Goal: Task Accomplishment & Management: Manage account settings

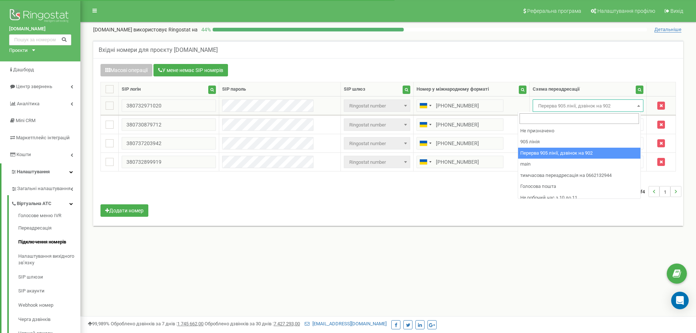
drag, startPoint x: 563, startPoint y: 102, endPoint x: 563, endPoint y: 111, distance: 8.8
click at [563, 103] on span "Перерва 905 лінії, дзвінок на 902" at bounding box center [588, 106] width 106 height 10
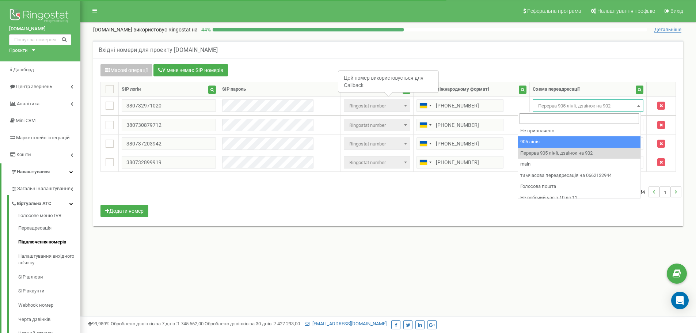
select select "173559"
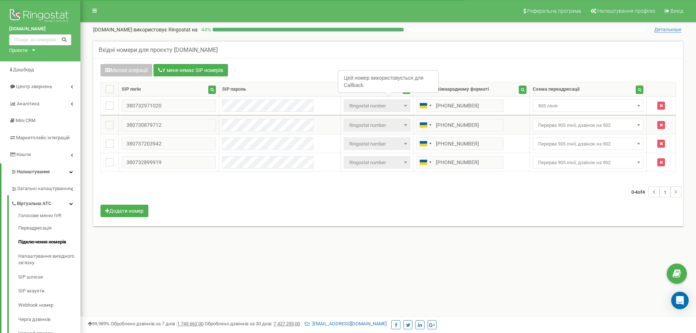
click at [550, 125] on span "Перерва 905 лінії, дзвінок на 902" at bounding box center [588, 125] width 106 height 10
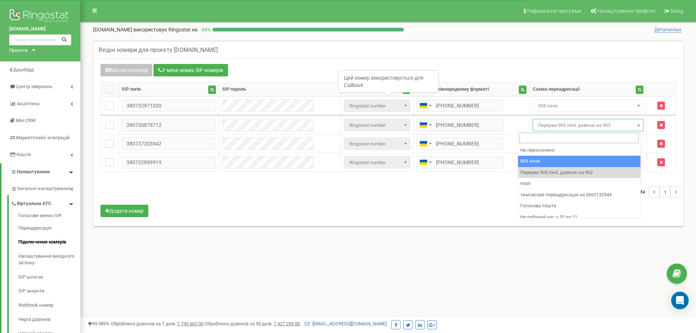
select select "173559"
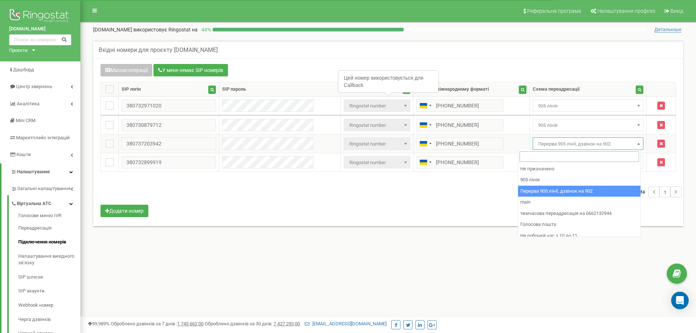
click at [551, 140] on span "Перерва 905 лінії, дзвінок на 902" at bounding box center [588, 144] width 106 height 10
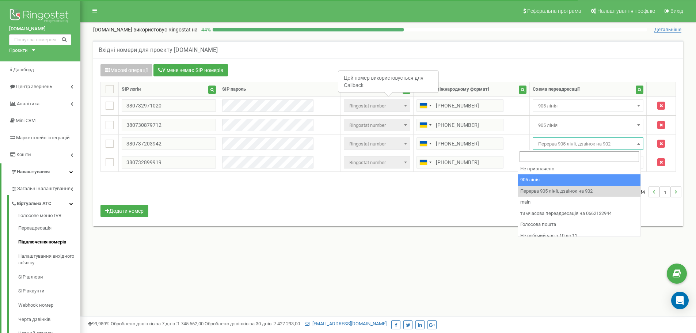
select select "173559"
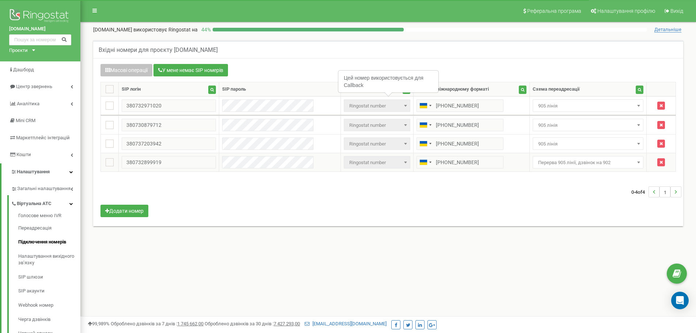
click at [561, 163] on span "Перерва 905 лінії, дзвінок на 902" at bounding box center [588, 163] width 106 height 10
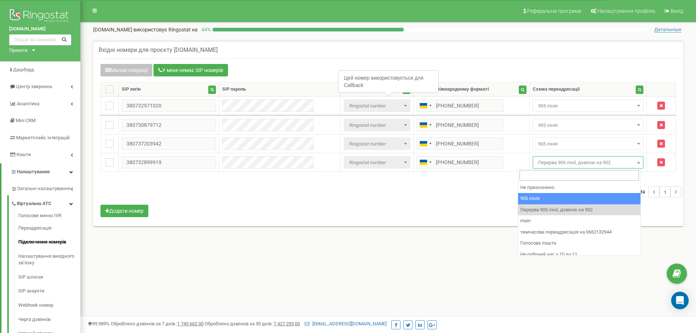
drag, startPoint x: 564, startPoint y: 196, endPoint x: 550, endPoint y: 196, distance: 13.5
select select "173559"
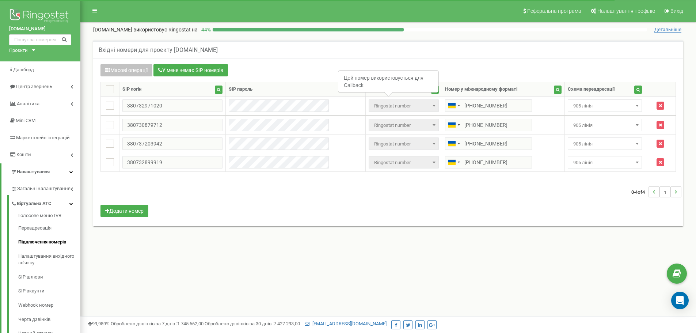
click at [542, 195] on div "0-4 of 4 1" at bounding box center [388, 192] width 587 height 26
click at [605, 105] on span "905 лінія" at bounding box center [605, 106] width 69 height 10
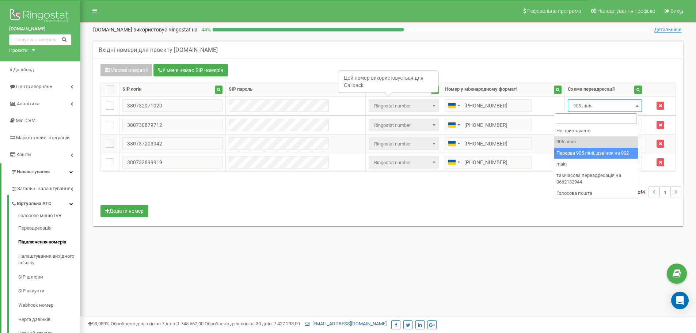
drag, startPoint x: 617, startPoint y: 152, endPoint x: 612, endPoint y: 147, distance: 6.7
select select "173564"
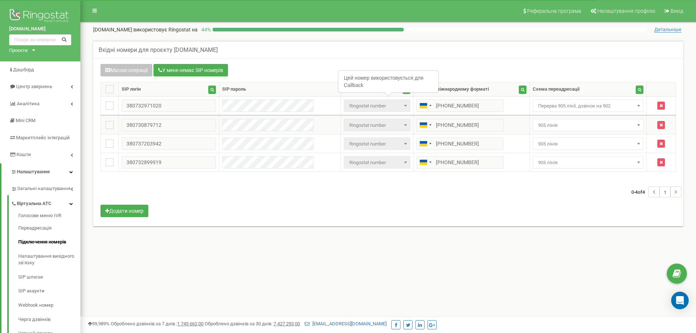
click at [588, 126] on span "905 лінія" at bounding box center [588, 125] width 106 height 10
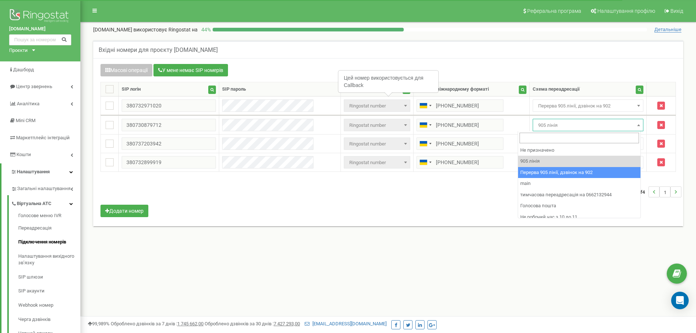
select select "173564"
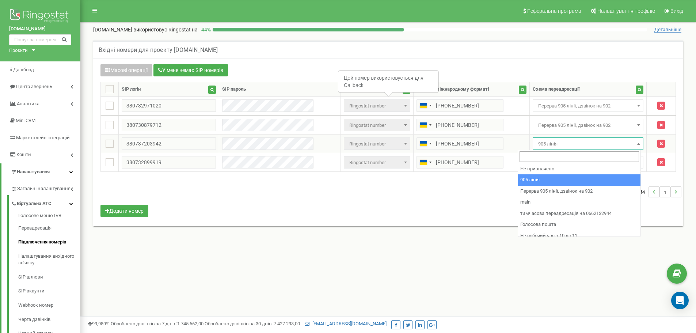
click at [562, 141] on span "905 лінія" at bounding box center [588, 144] width 106 height 10
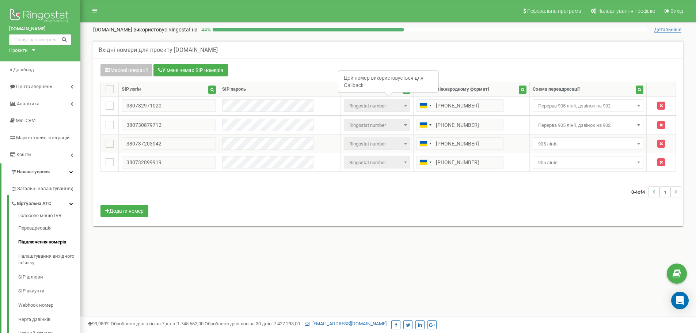
click at [568, 137] on span "905 лінія" at bounding box center [588, 143] width 111 height 12
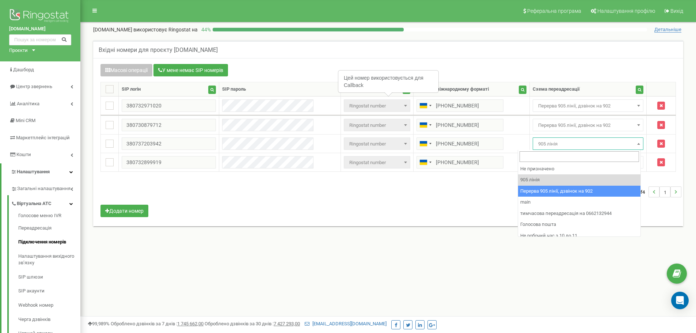
select select "173564"
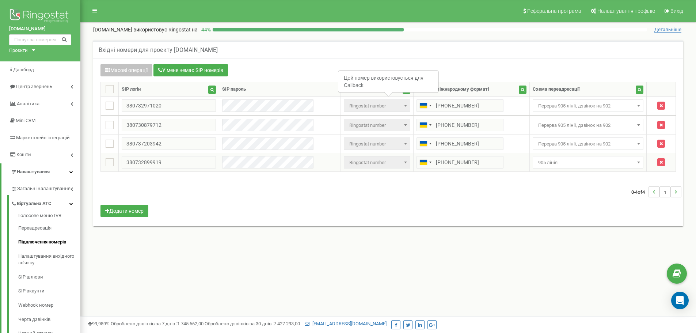
click at [586, 159] on span "905 лінія" at bounding box center [588, 163] width 106 height 10
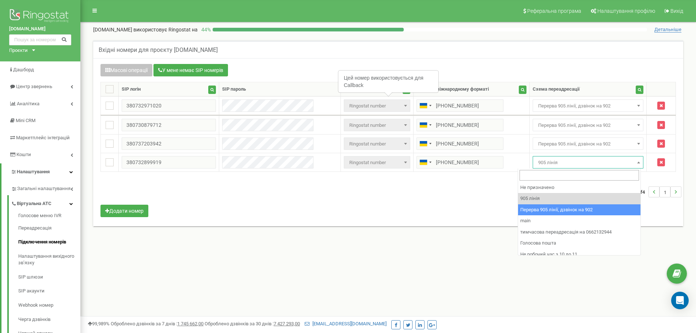
select select "173564"
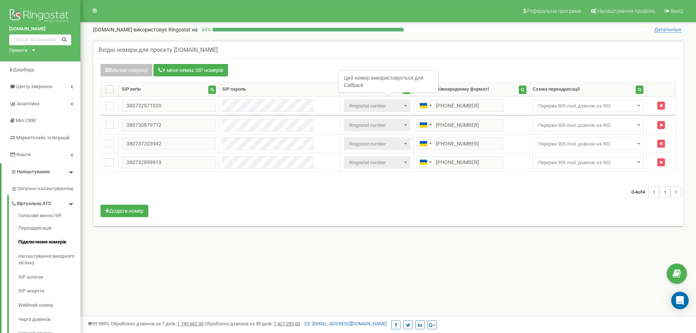
click at [590, 201] on div "0-4 of 4 1" at bounding box center [388, 192] width 587 height 26
click at [518, 205] on div "Масові операції У мене немає SIP номерів Налаштування Виберіть налаштування для…" at bounding box center [388, 141] width 587 height 155
click at [458, 303] on div "Реферальна програма Налаштування профілю Вихід barbershop-yarmich.com використо…" at bounding box center [388, 219] width 616 height 439
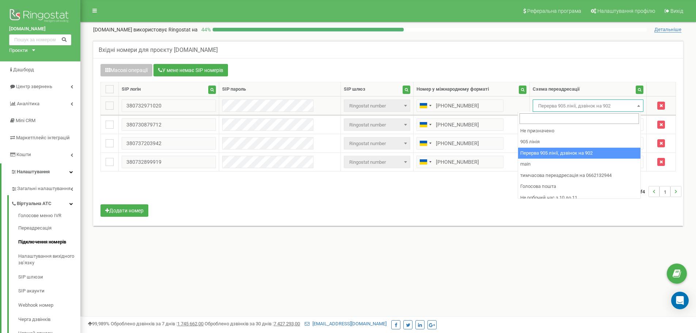
drag, startPoint x: 580, startPoint y: 102, endPoint x: 585, endPoint y: 125, distance: 24.2
click at [580, 103] on span "Перерва 905 лінії, дзвінок на 902" at bounding box center [588, 106] width 106 height 10
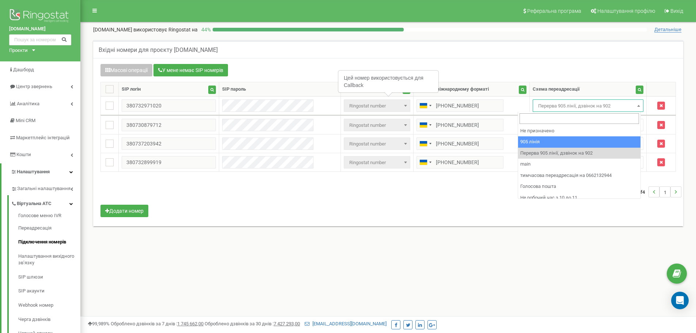
select select "173559"
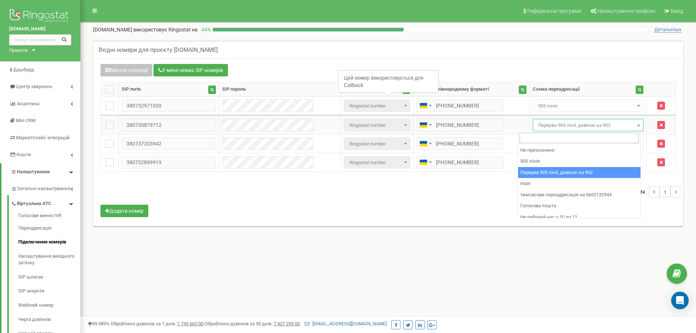
click at [574, 124] on span "Перерва 905 лінії, дзвінок на 902" at bounding box center [588, 125] width 106 height 10
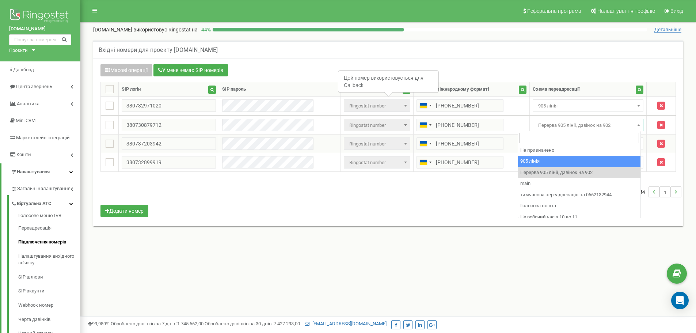
select select "173559"
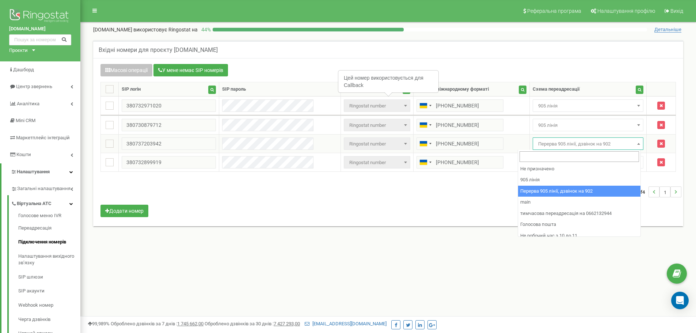
click at [571, 143] on span "Перерва 905 лінії, дзвінок на 902" at bounding box center [588, 144] width 106 height 10
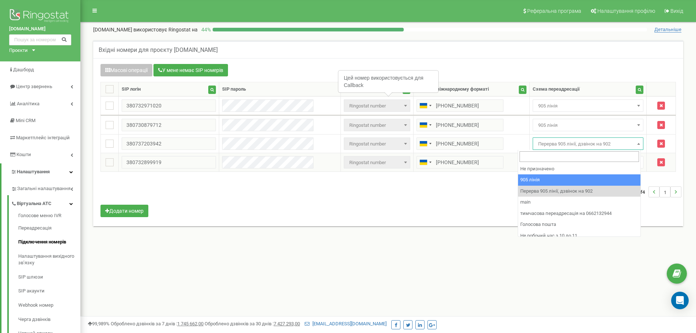
drag, startPoint x: 577, startPoint y: 177, endPoint x: 567, endPoint y: 169, distance: 12.8
select select "173559"
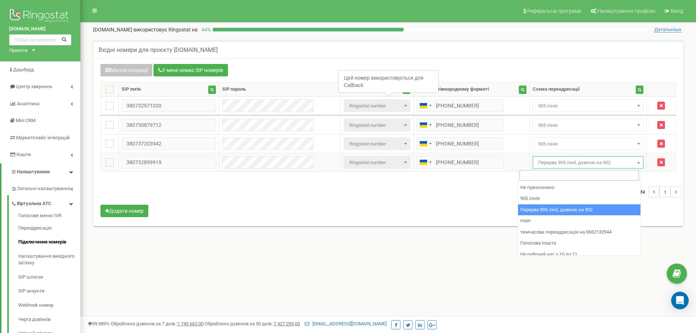
click at [562, 165] on span "Перерва 905 лінії, дзвінок на 902" at bounding box center [588, 163] width 106 height 10
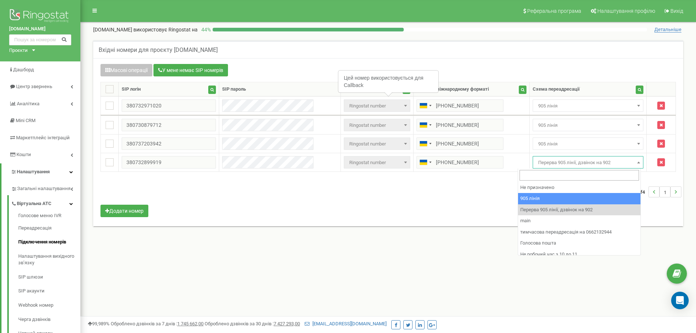
select select "173559"
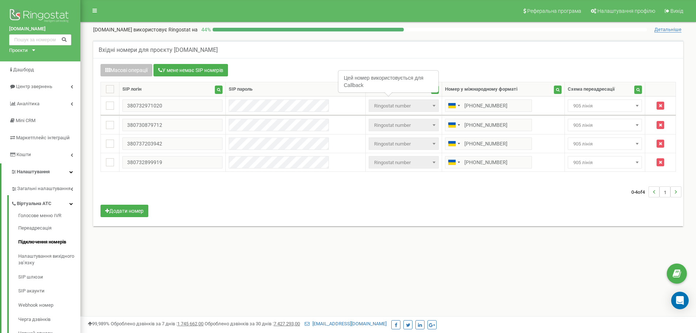
click at [575, 197] on div "0-4 of 4 1" at bounding box center [388, 192] width 587 height 26
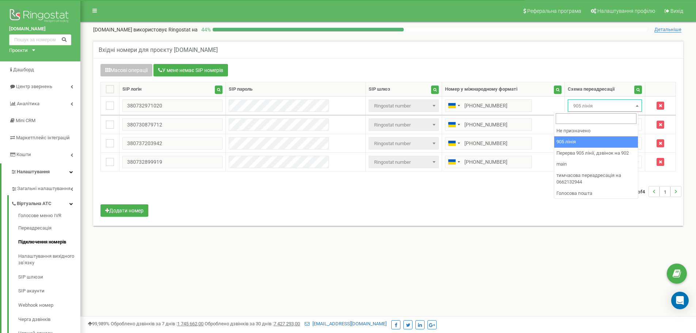
drag, startPoint x: 607, startPoint y: 107, endPoint x: 610, endPoint y: 139, distance: 31.9
click at [607, 109] on span "905 лінія" at bounding box center [605, 106] width 69 height 10
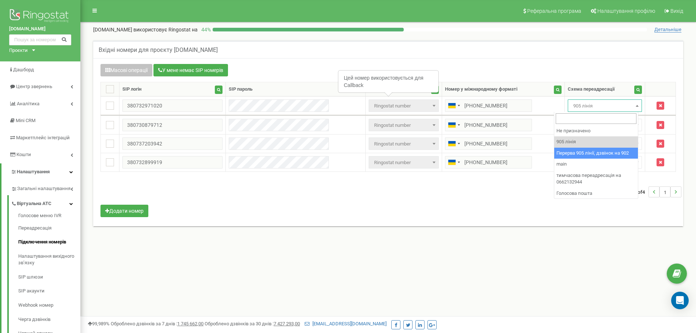
select select "173564"
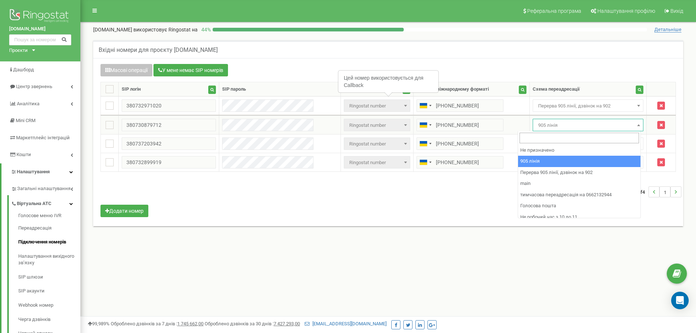
click at [587, 121] on span "905 лінія" at bounding box center [588, 125] width 106 height 10
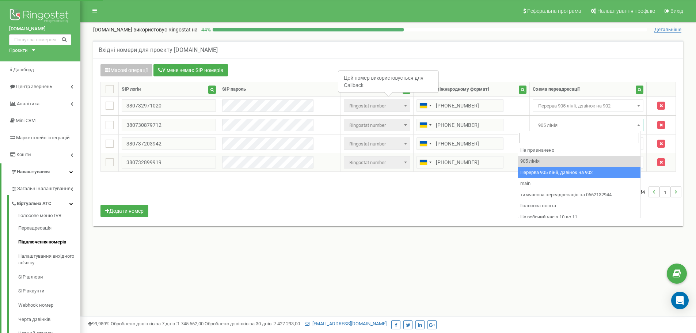
select select "173564"
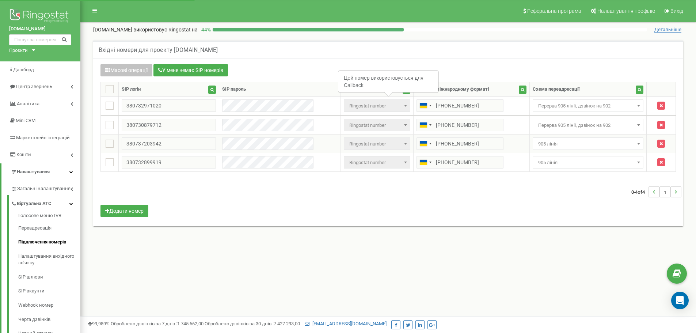
click at [594, 142] on span "905 лінія" at bounding box center [588, 144] width 106 height 10
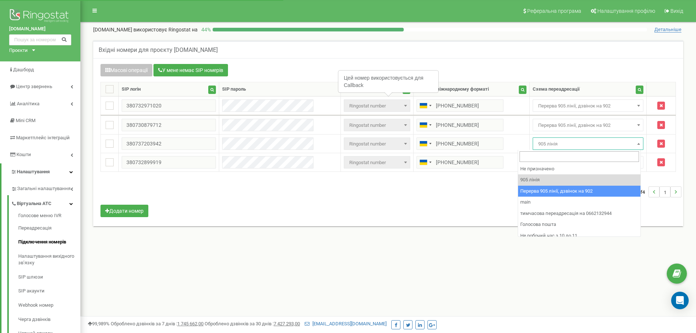
select select "173564"
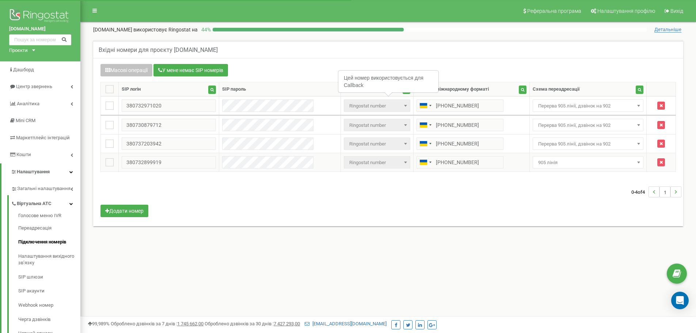
click at [590, 163] on span "905 лінія" at bounding box center [588, 163] width 106 height 10
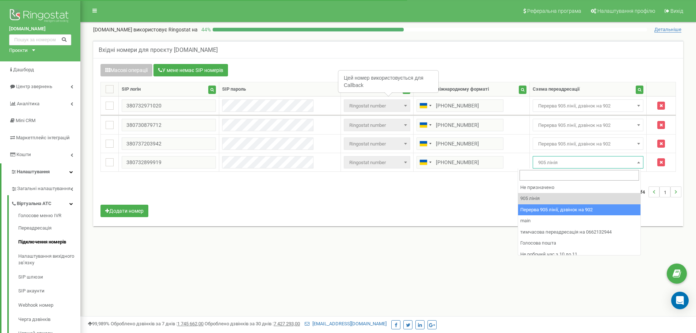
select select "173564"
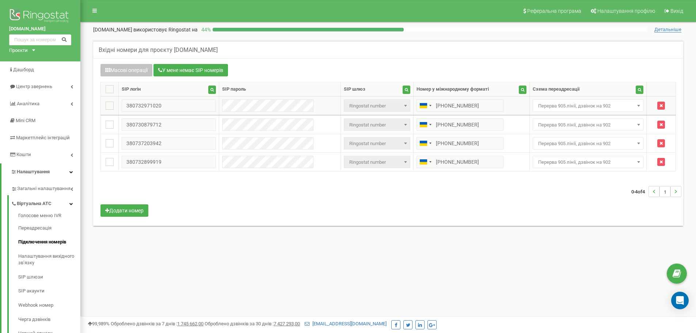
click at [574, 110] on span "Перерва 905 лінії, дзвінок на 902" at bounding box center [588, 106] width 106 height 10
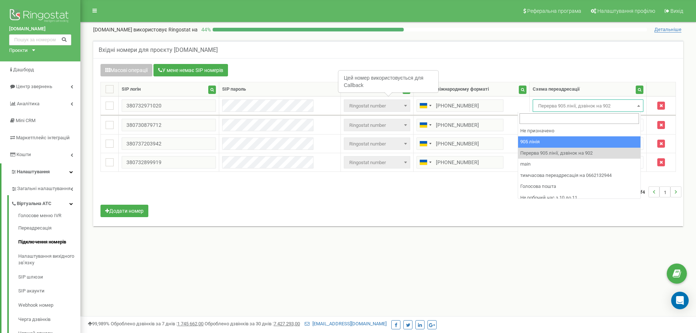
drag, startPoint x: 587, startPoint y: 142, endPoint x: 577, endPoint y: 109, distance: 34.6
select select "173559"
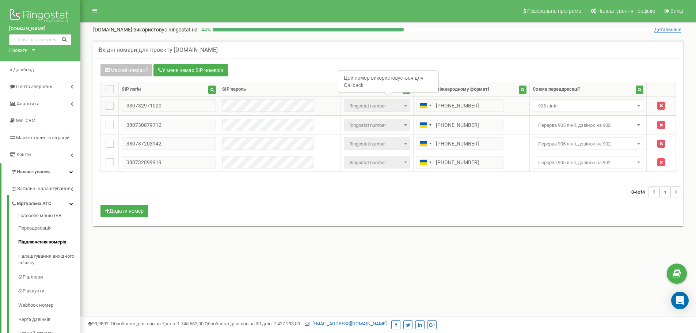
click at [577, 109] on span "905 лінія" at bounding box center [588, 106] width 106 height 10
drag, startPoint x: 572, startPoint y: 123, endPoint x: 573, endPoint y: 129, distance: 5.6
click at [573, 129] on span "Перерва 905 лінії, дзвінок на 902" at bounding box center [588, 125] width 106 height 10
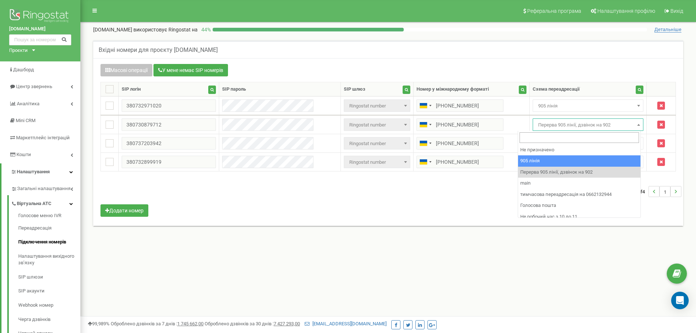
select select "173559"
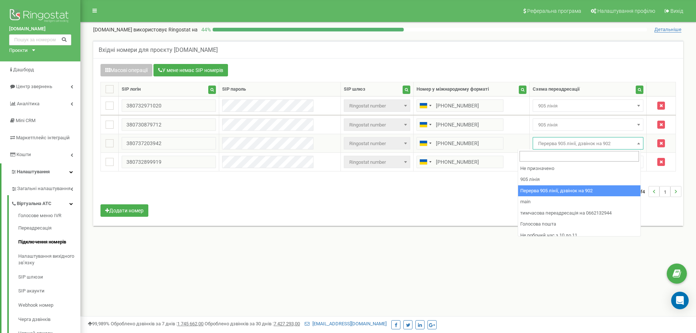
click at [574, 143] on span "Перерва 905 лінії, дзвінок на 902" at bounding box center [588, 144] width 106 height 10
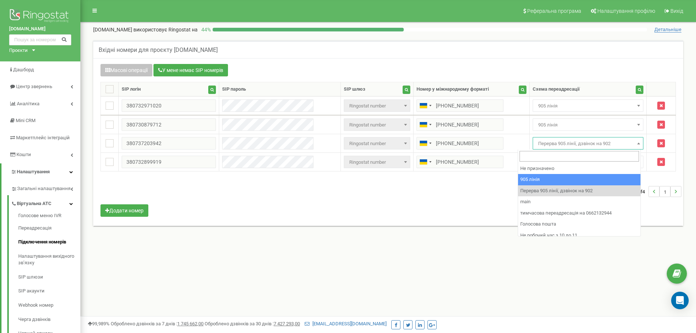
select select "173559"
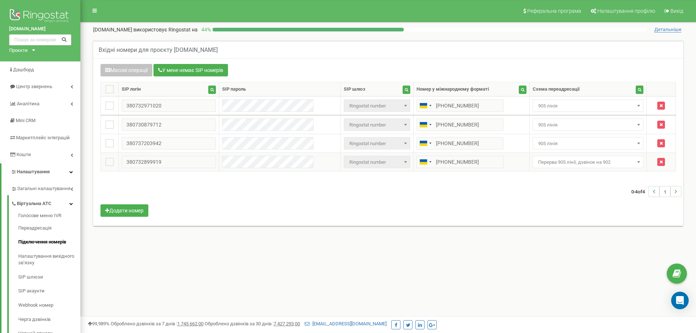
click at [582, 162] on span "Перерва 905 лінії, дзвінок на 902" at bounding box center [588, 162] width 106 height 10
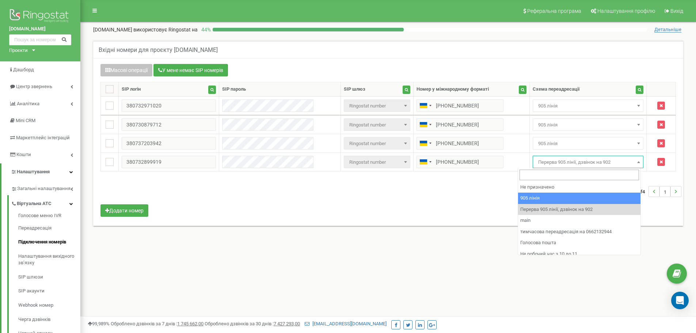
select select "173559"
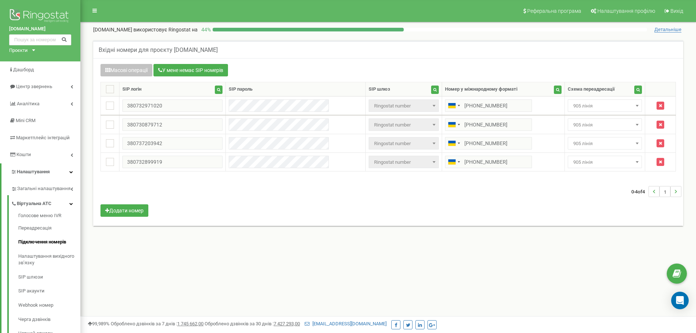
click at [562, 198] on div "0-4 of 4 1" at bounding box center [388, 192] width 587 height 26
click at [581, 110] on span "905 лінія" at bounding box center [605, 106] width 69 height 10
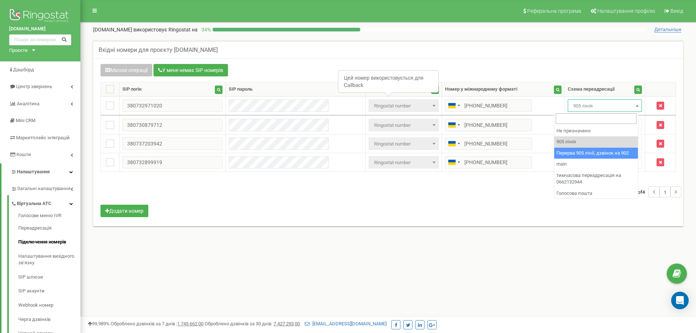
select select "173564"
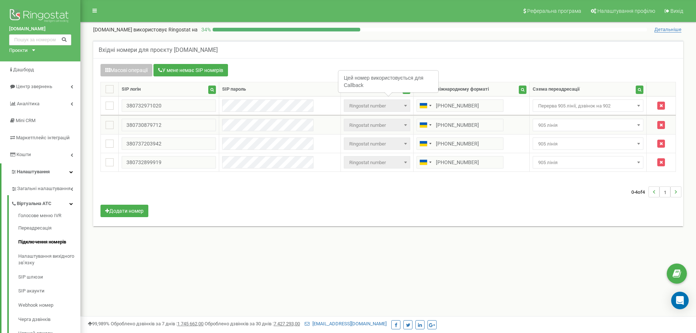
click at [556, 126] on span "905 лінія" at bounding box center [588, 125] width 106 height 10
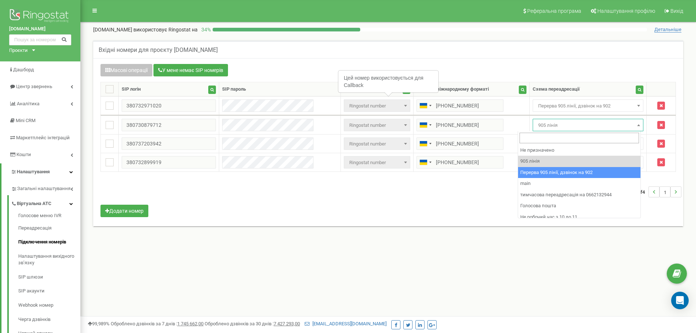
select select "173564"
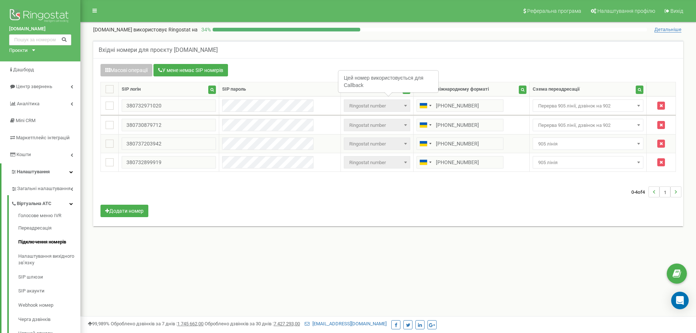
drag, startPoint x: 550, startPoint y: 136, endPoint x: 571, endPoint y: 159, distance: 30.0
click at [550, 137] on td "Не призначено 905 лінія Перерва 905 лінії, дзвінок на 902 main тимчасова переад…" at bounding box center [588, 144] width 117 height 19
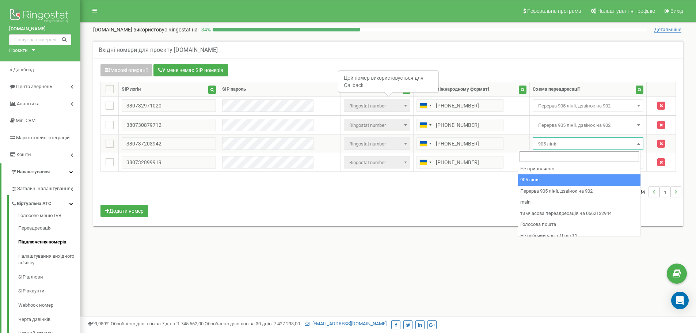
drag, startPoint x: 559, startPoint y: 144, endPoint x: 600, endPoint y: 186, distance: 58.7
click at [559, 145] on span "905 лінія" at bounding box center [588, 144] width 106 height 10
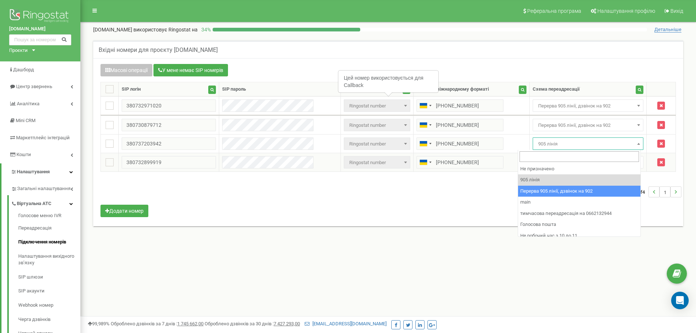
select select "173564"
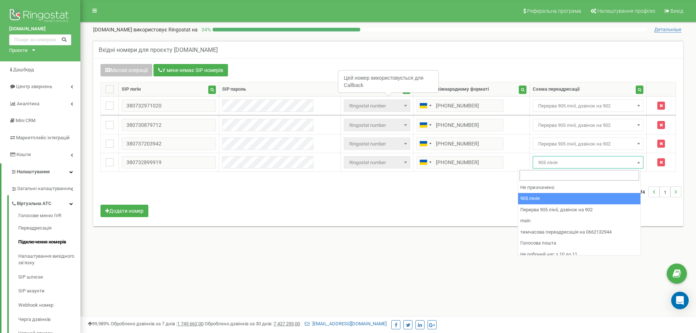
click at [566, 167] on span "905 лінія" at bounding box center [588, 163] width 106 height 10
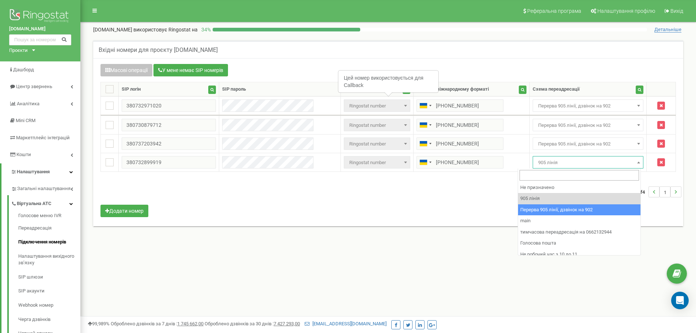
drag, startPoint x: 591, startPoint y: 206, endPoint x: 543, endPoint y: 192, distance: 49.6
select select "173564"
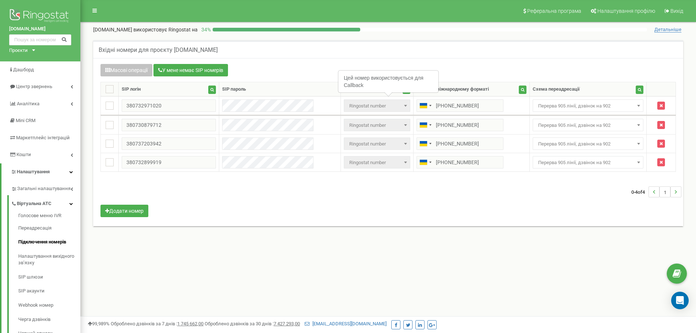
click at [542, 192] on div "0-4 of 4 1" at bounding box center [388, 192] width 587 height 26
